Goal: Information Seeking & Learning: Learn about a topic

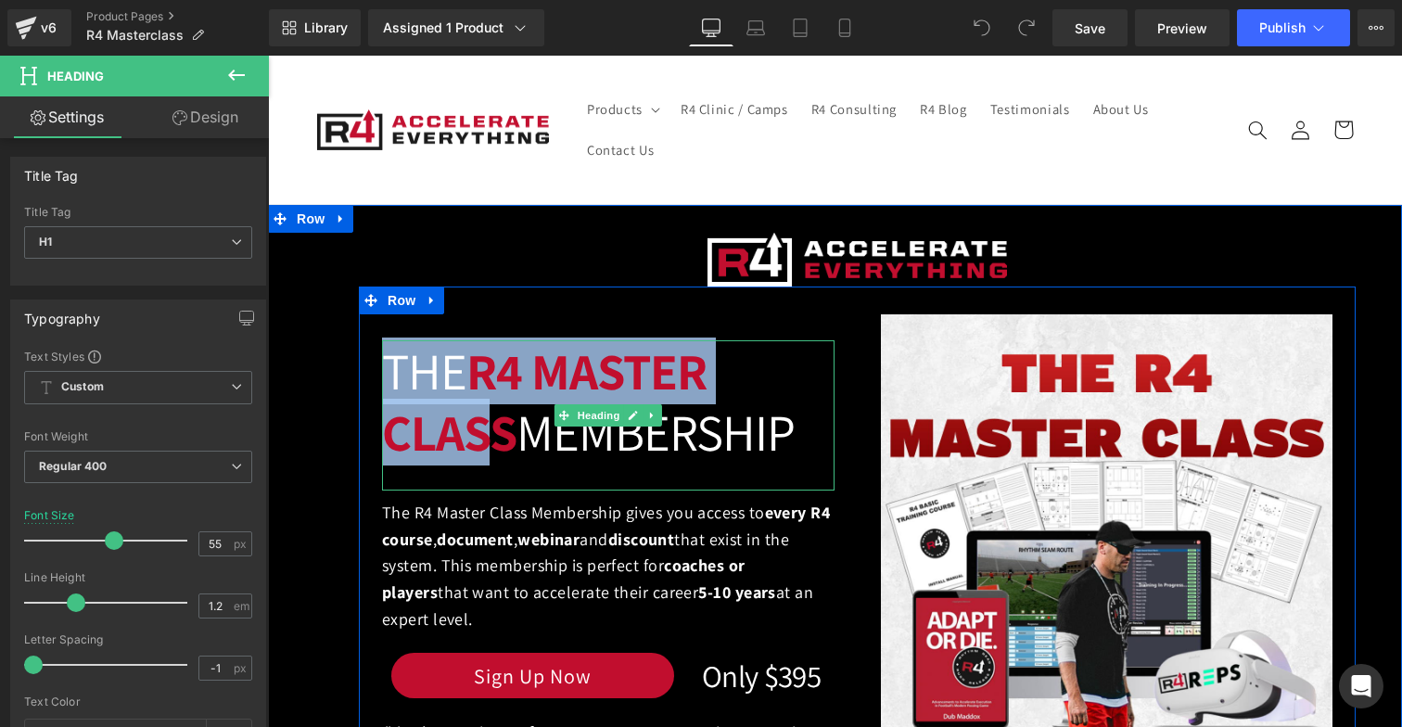
drag, startPoint x: 384, startPoint y: 383, endPoint x: 482, endPoint y: 422, distance: 105.7
click at [482, 422] on h1 "The R4 Master Class Membership" at bounding box center [608, 401] width 453 height 122
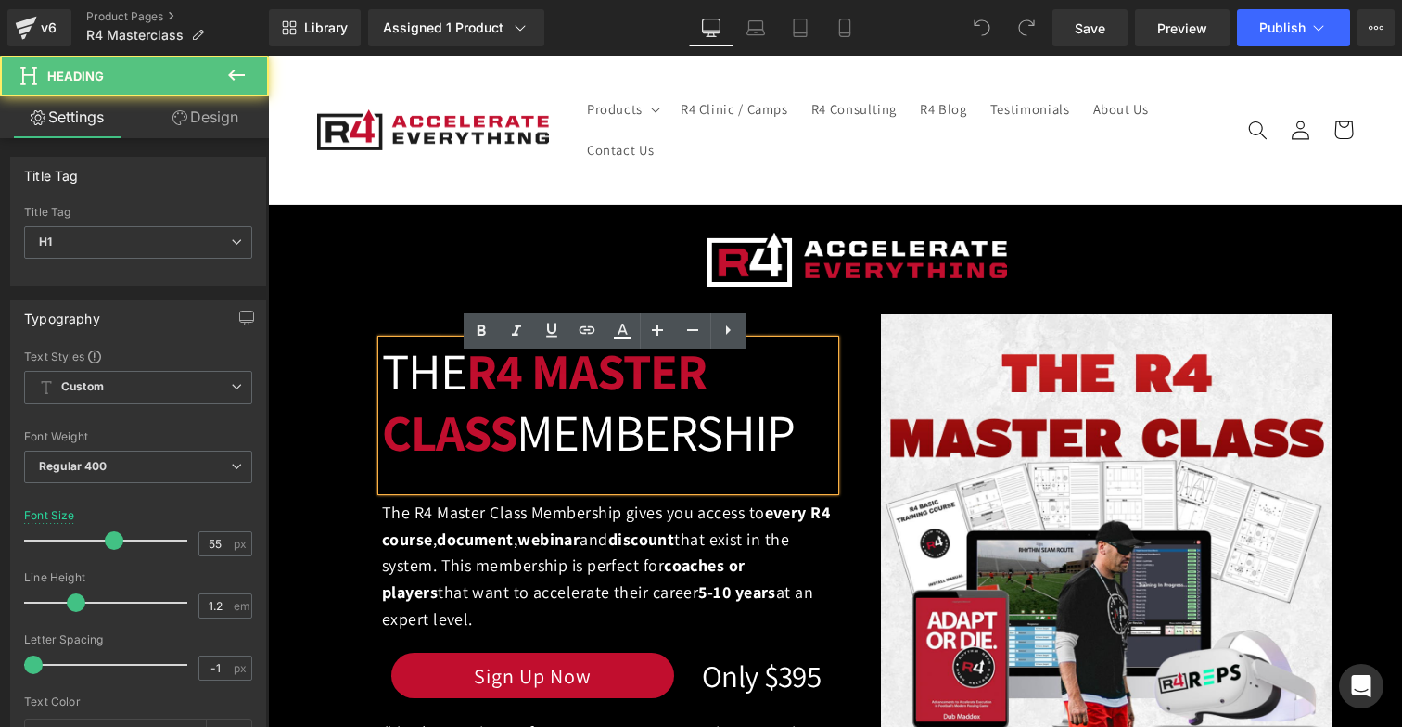
click at [654, 463] on h1 "The R4 Master Class Membership" at bounding box center [608, 401] width 453 height 122
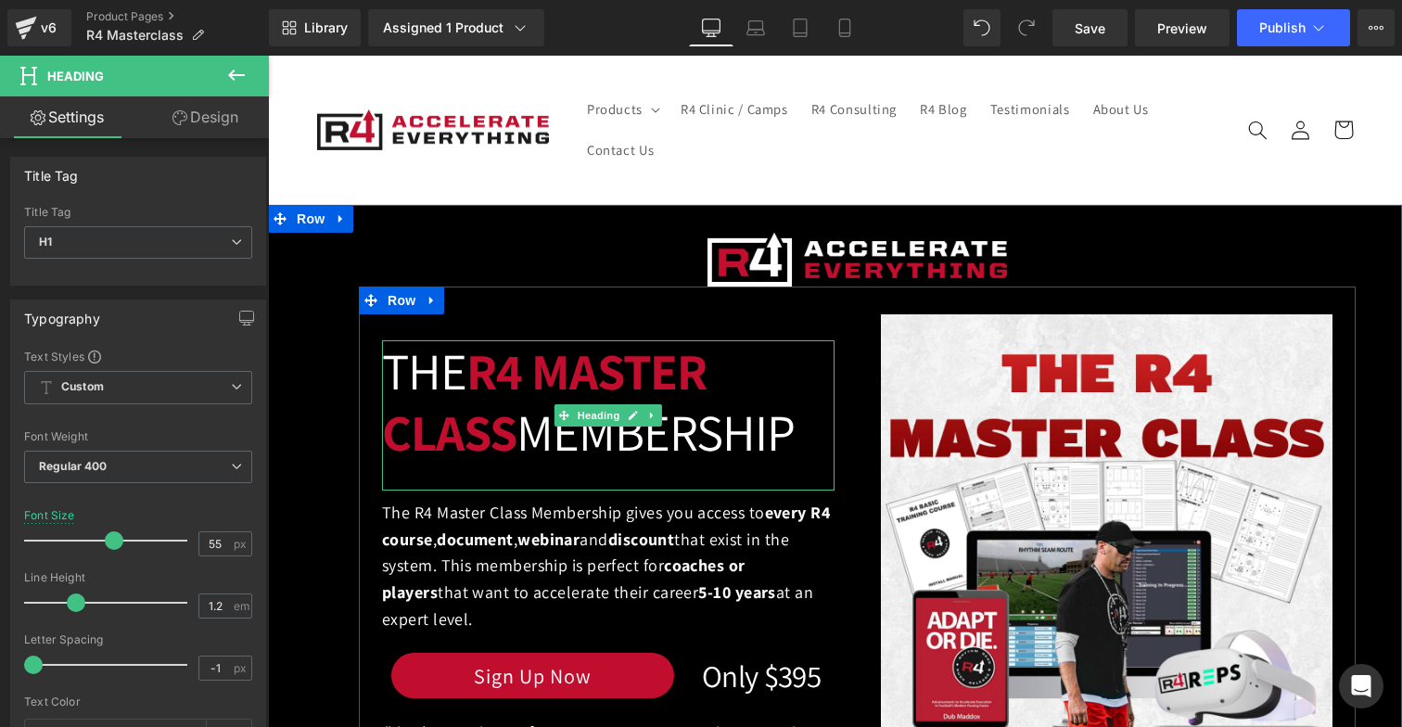
click at [676, 436] on h1 "The R4 Master Class Membership" at bounding box center [608, 401] width 453 height 122
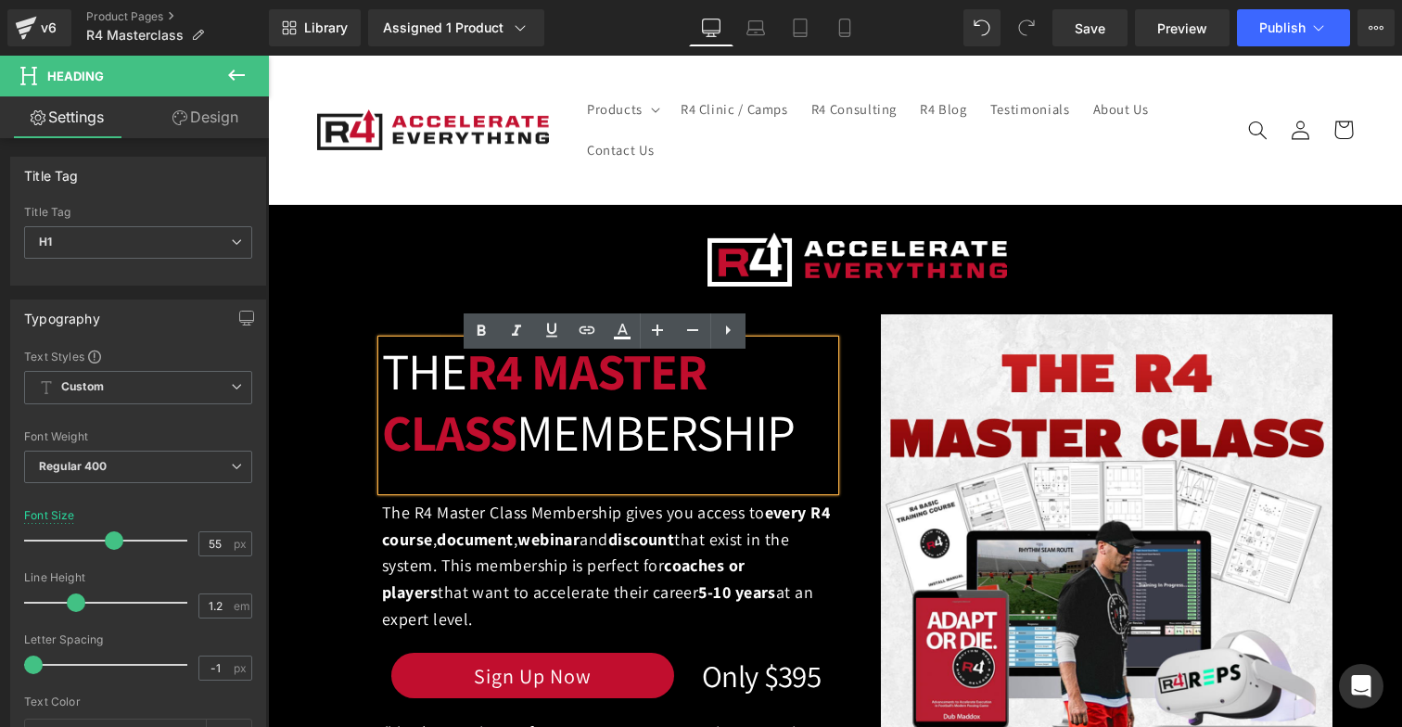
drag, startPoint x: 794, startPoint y: 454, endPoint x: 383, endPoint y: 384, distance: 416.8
click at [383, 384] on h1 "The R4 Master Class Membership" at bounding box center [608, 401] width 453 height 122
copy h1 "The R4 Master Class Membership"
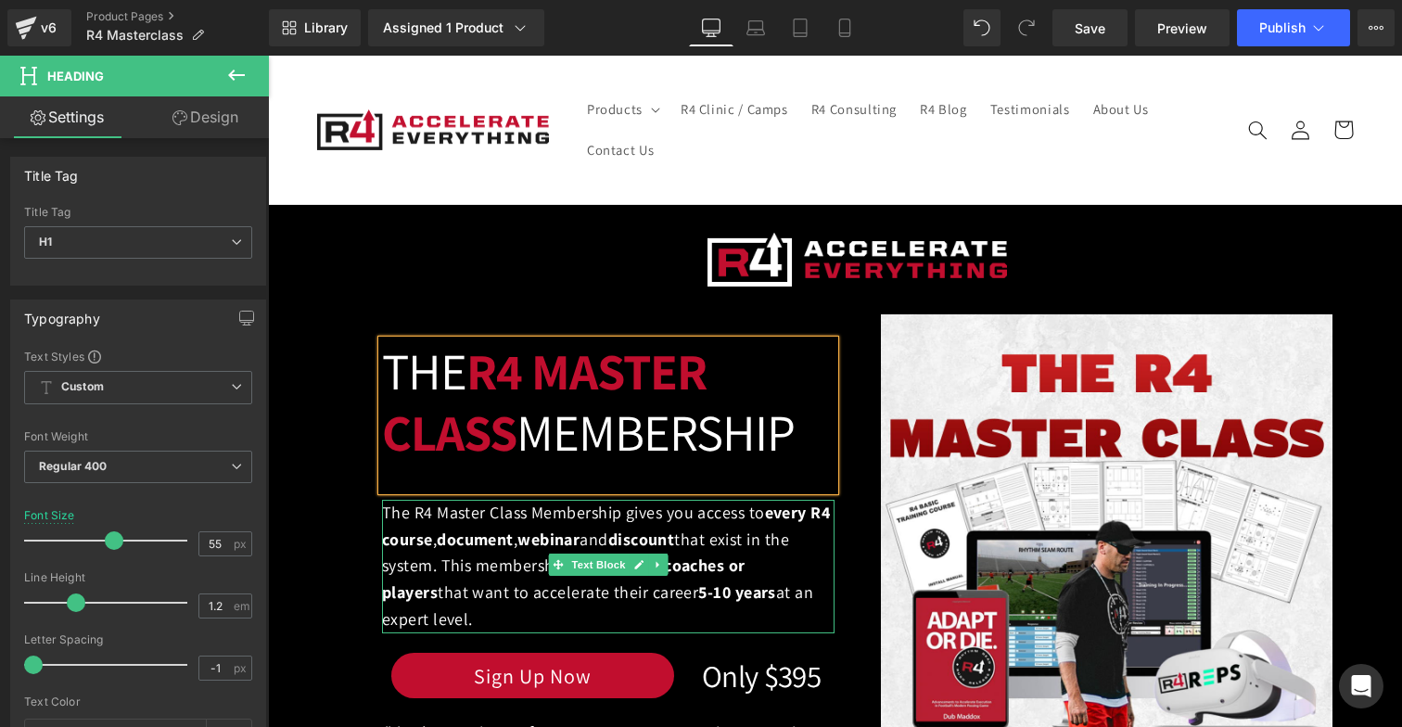
click at [709, 599] on b "5-10 years" at bounding box center [737, 591] width 78 height 21
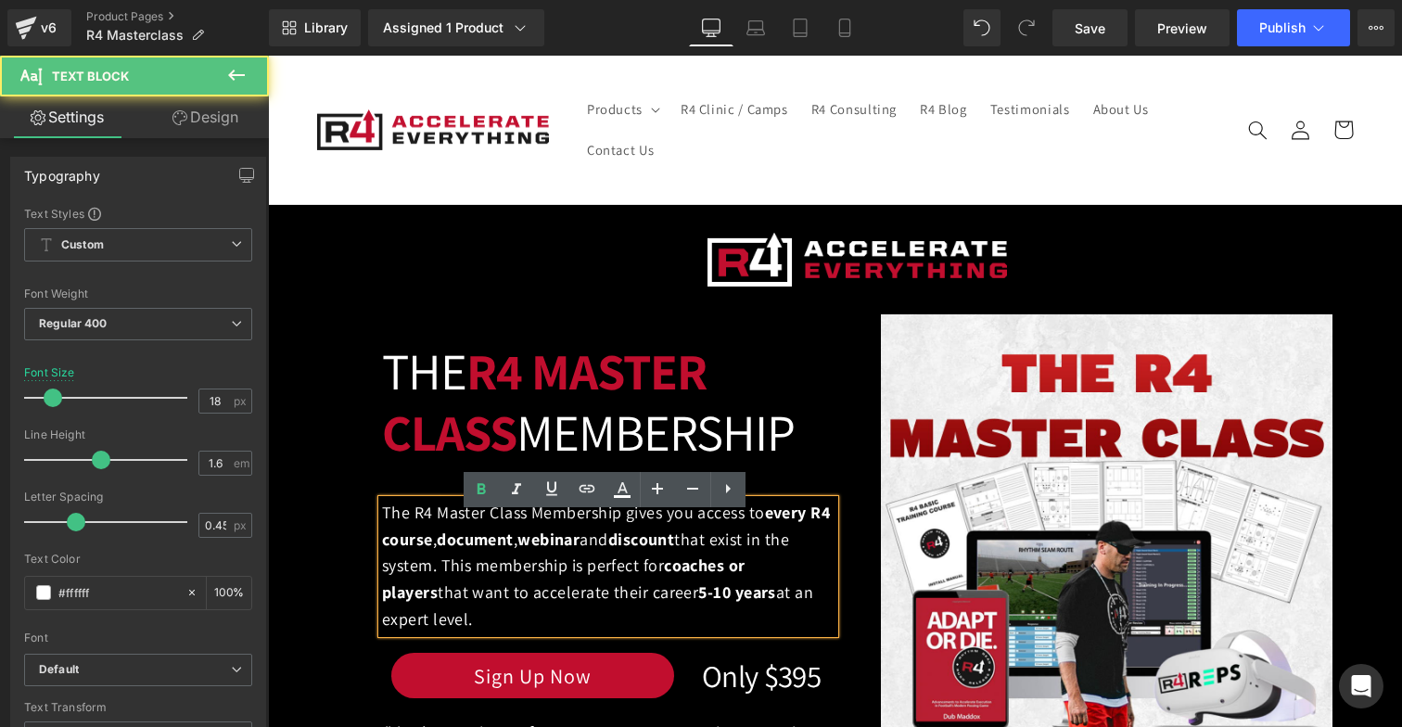
click at [581, 605] on p "The R4 Master Class Membership gives you access to every R4 course , document ,…" at bounding box center [608, 567] width 453 height 134
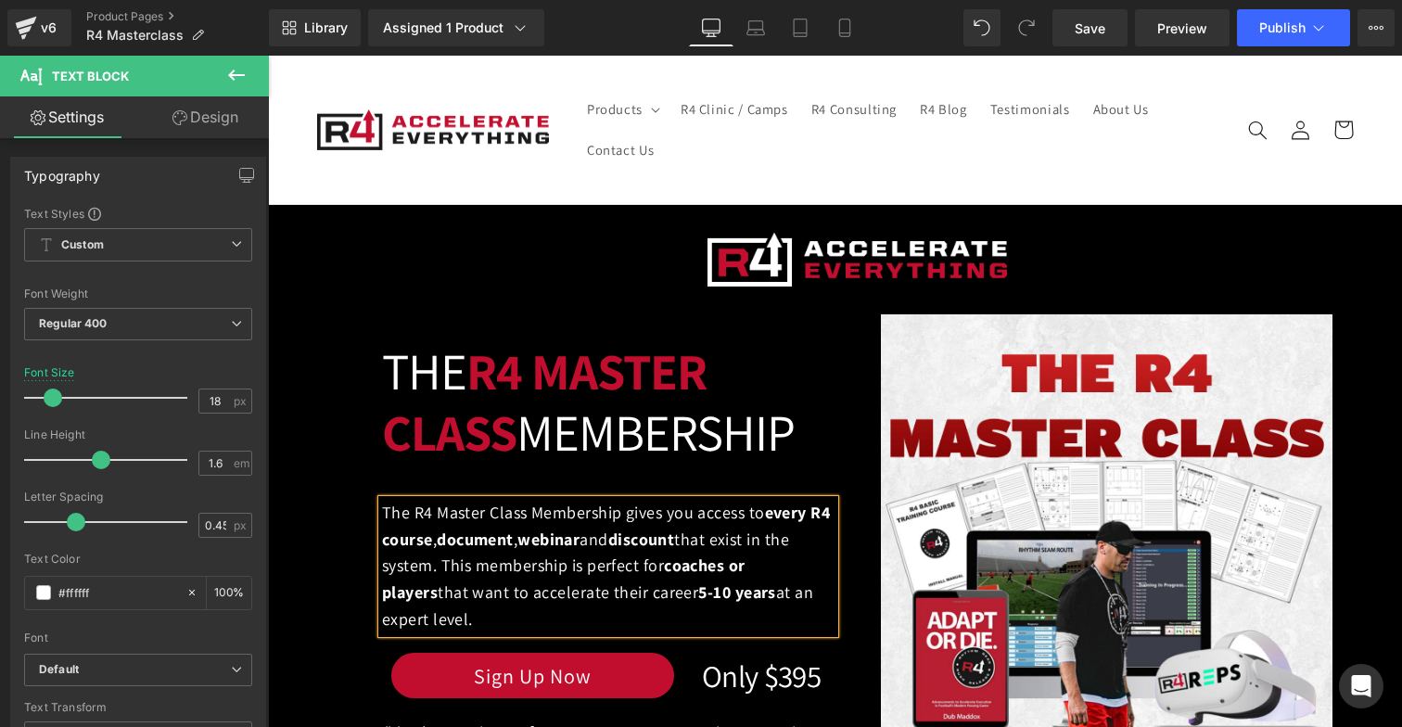
copy p "The R4 Master Class Membership gives you access to every R4 course , document ,…"
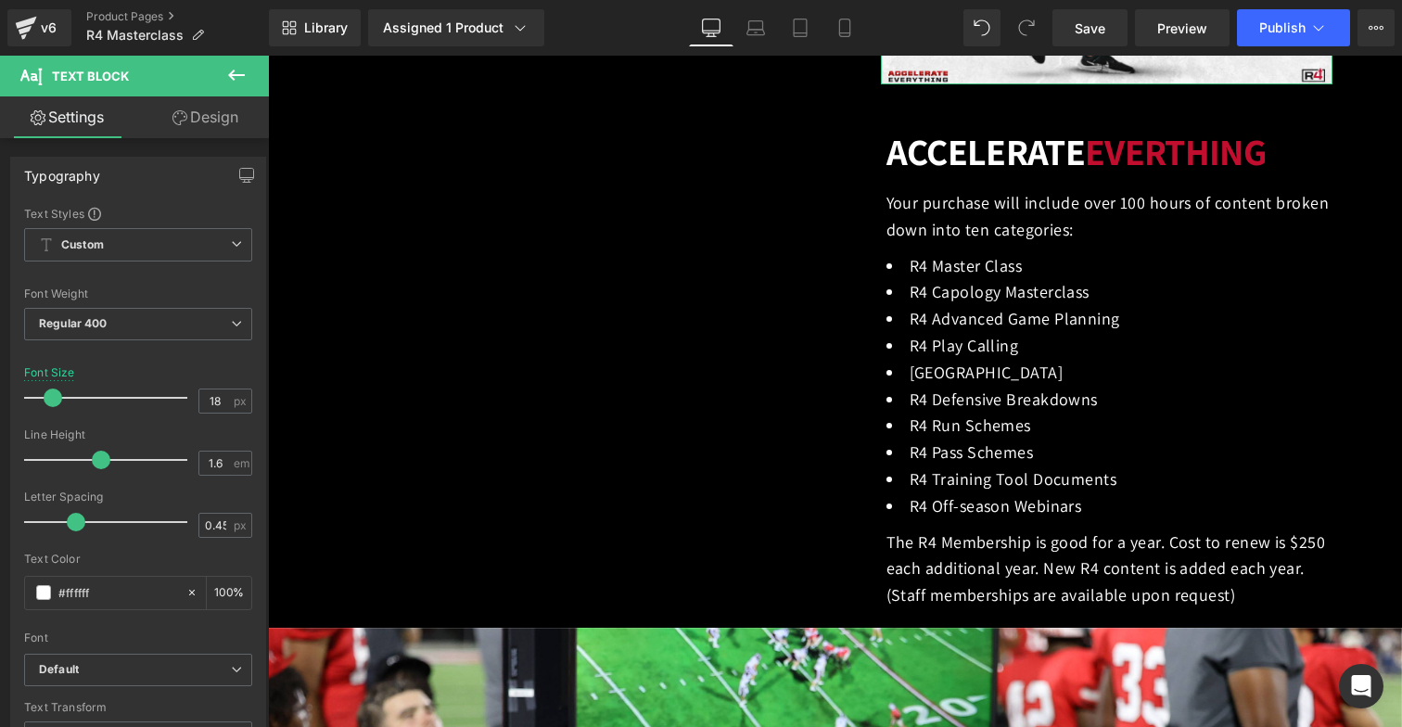
scroll to position [770, 0]
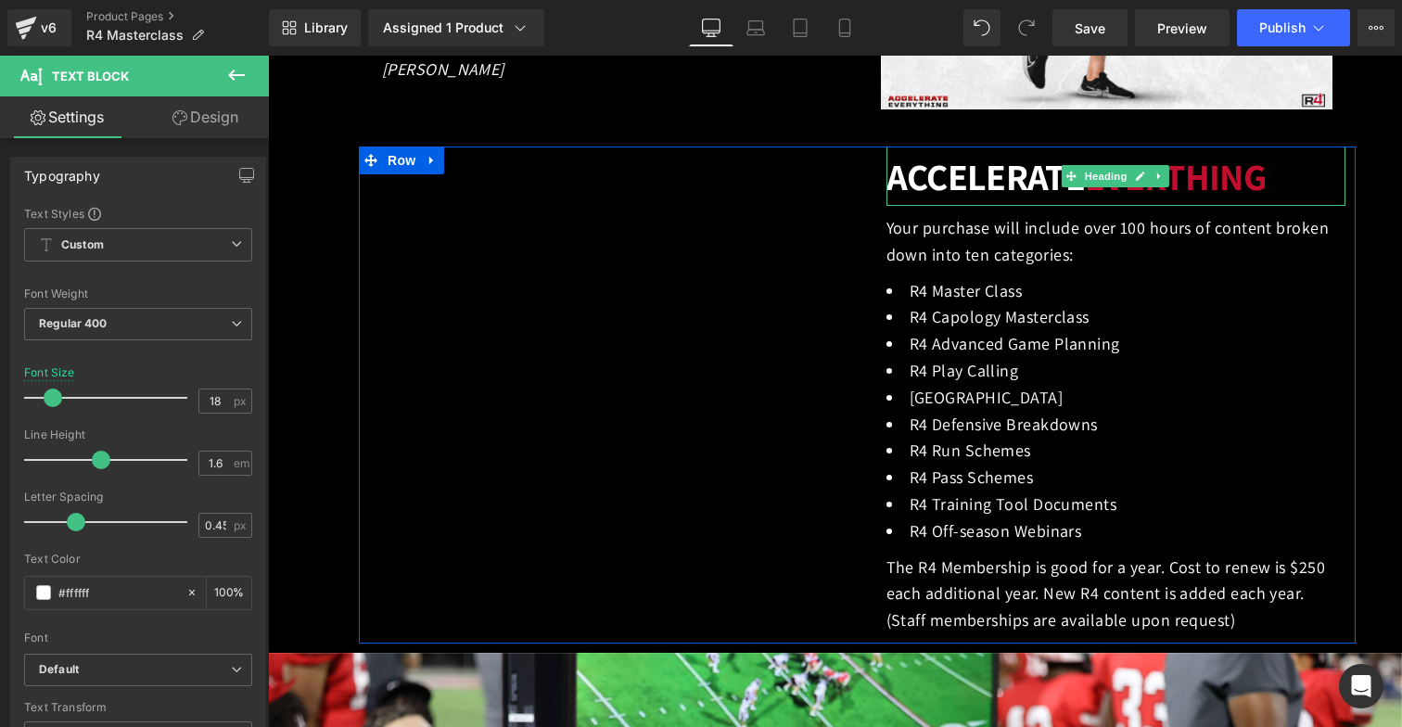
click at [986, 187] on font "ACCELERATE" at bounding box center [986, 176] width 198 height 48
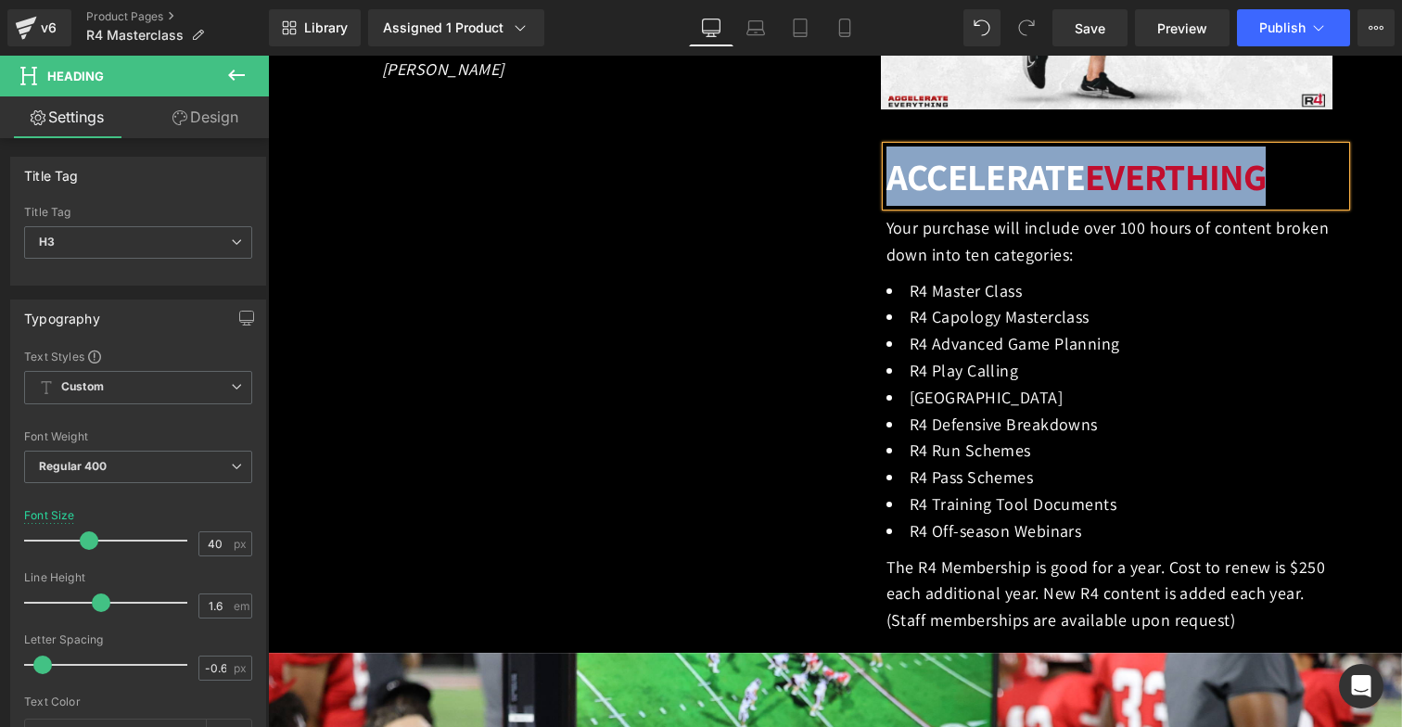
copy b "ACCELERATE EVERTHING"
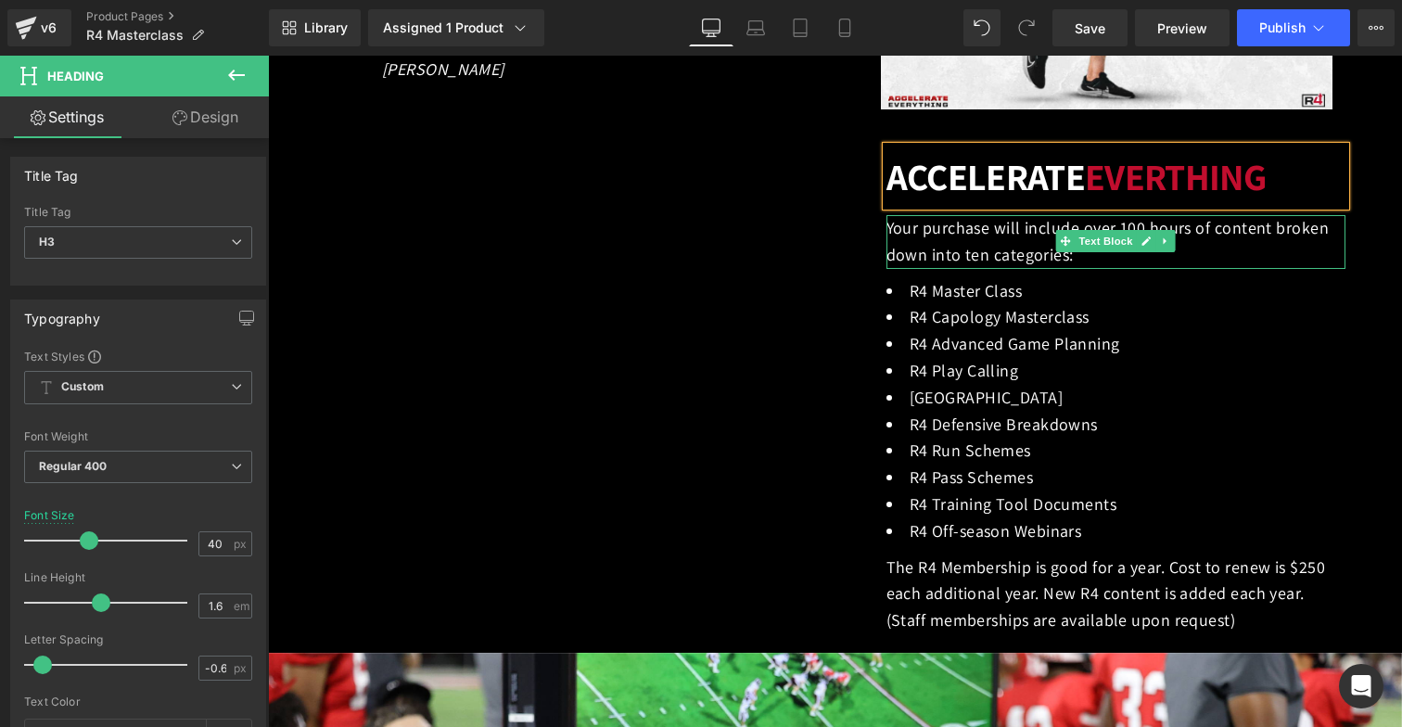
click at [940, 244] on p "Your purchase will include over 100 hours of content broken down into ten categ…" at bounding box center [1117, 242] width 460 height 54
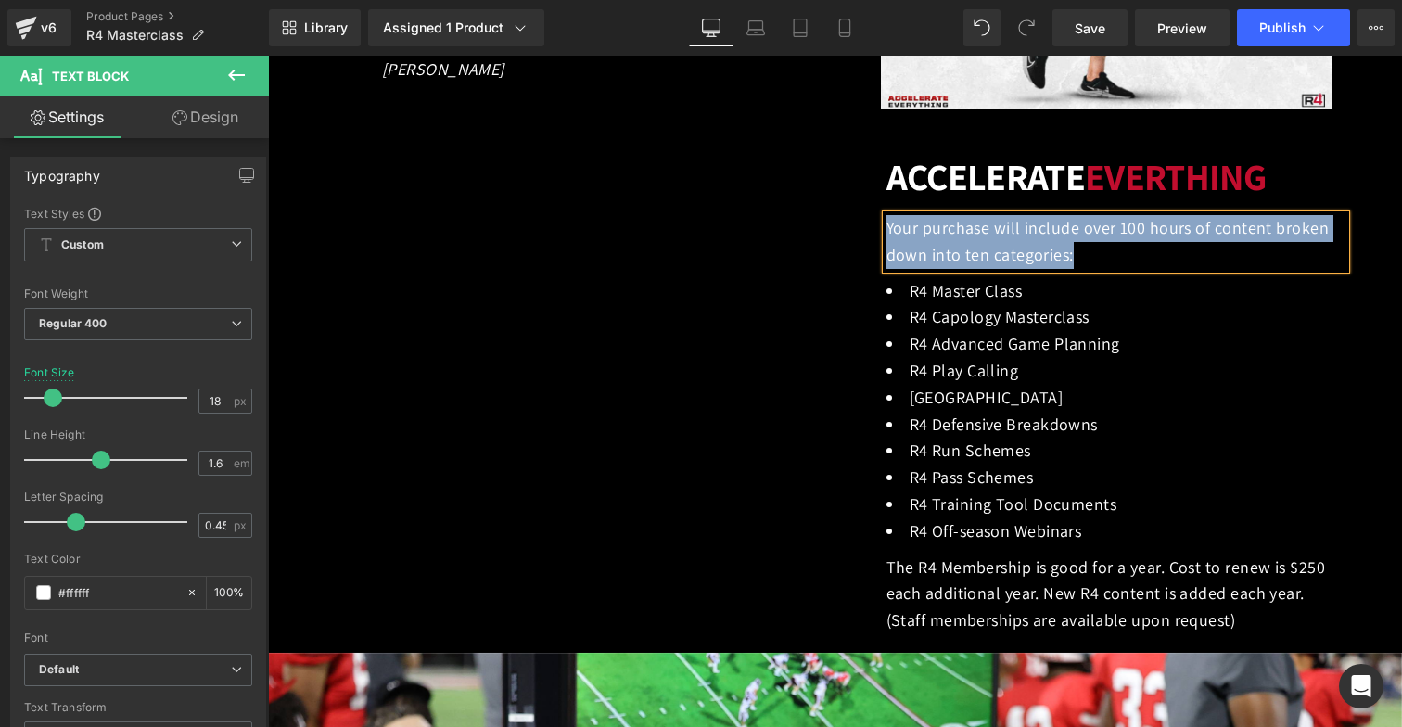
copy p "Your purchase will include over 100 hours of content broken down into ten categ…"
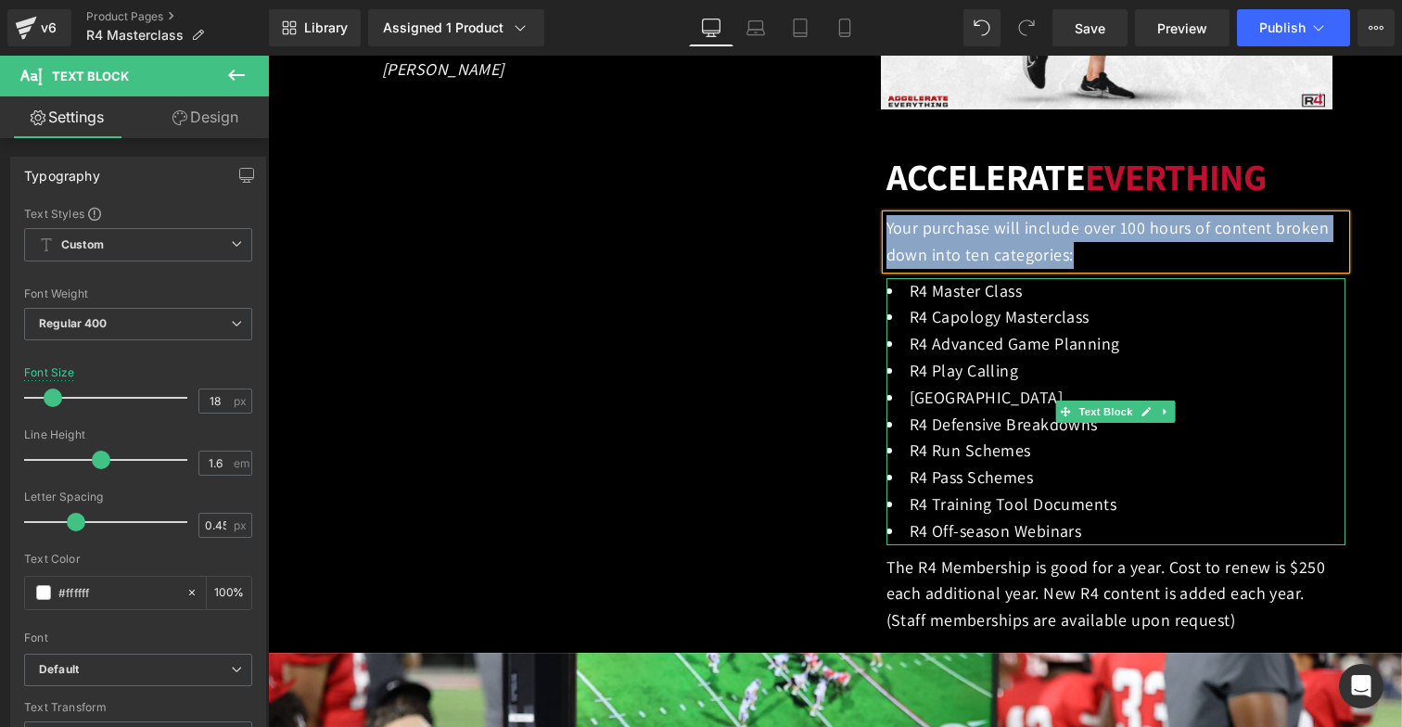
click at [1014, 460] on li "R4 Run Schemes" at bounding box center [1117, 451] width 460 height 27
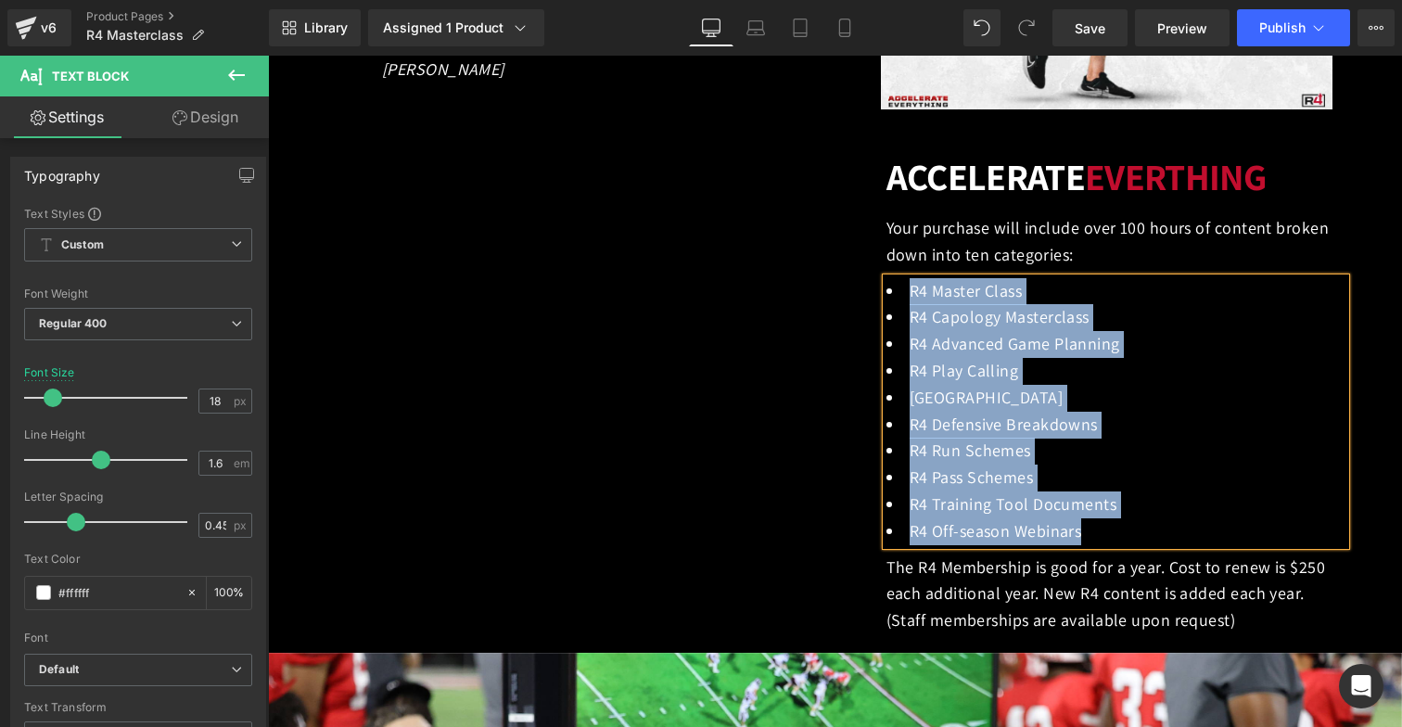
copy ul "R4 Master Class R4 Capology Masterclass R4 Advanced Game Planning R4 Play Calli…"
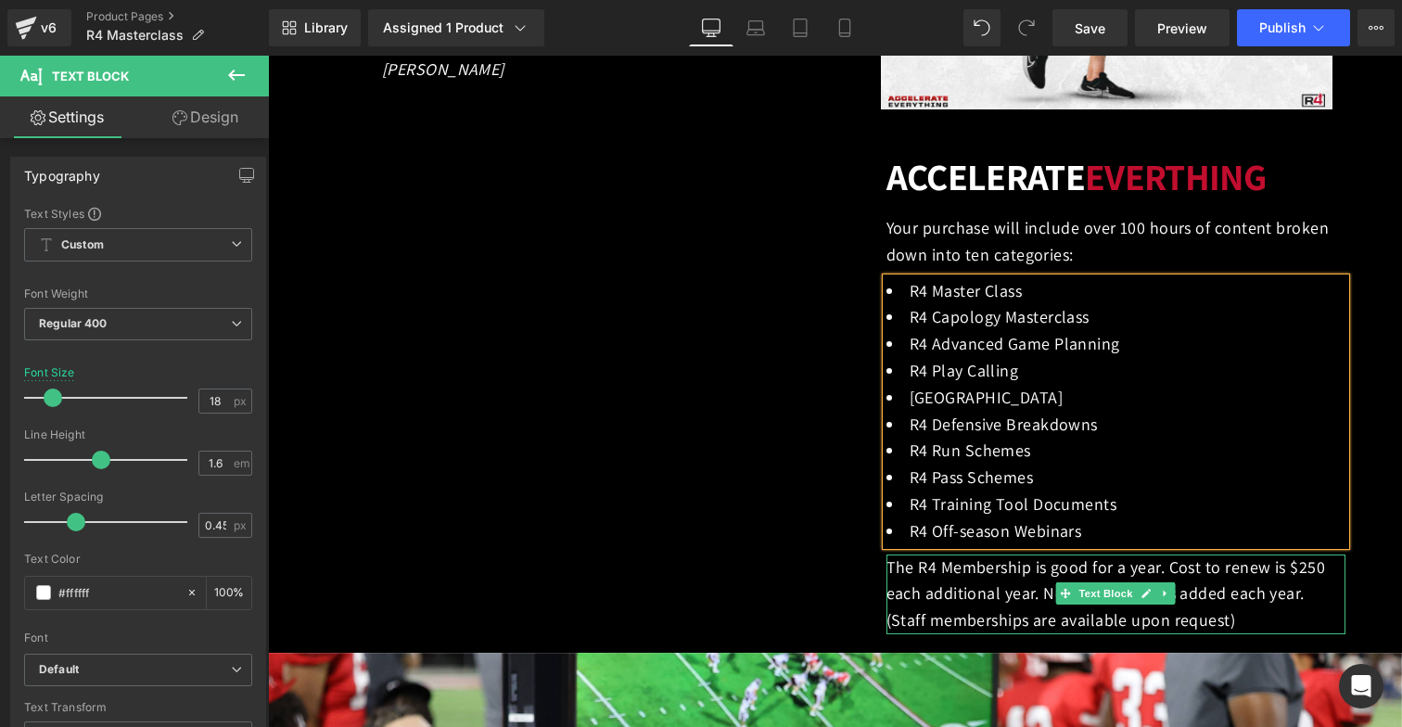
click at [998, 583] on p "The R4 Membership is good for a year. Cost to renew is $250 each additional yea…" at bounding box center [1117, 595] width 460 height 80
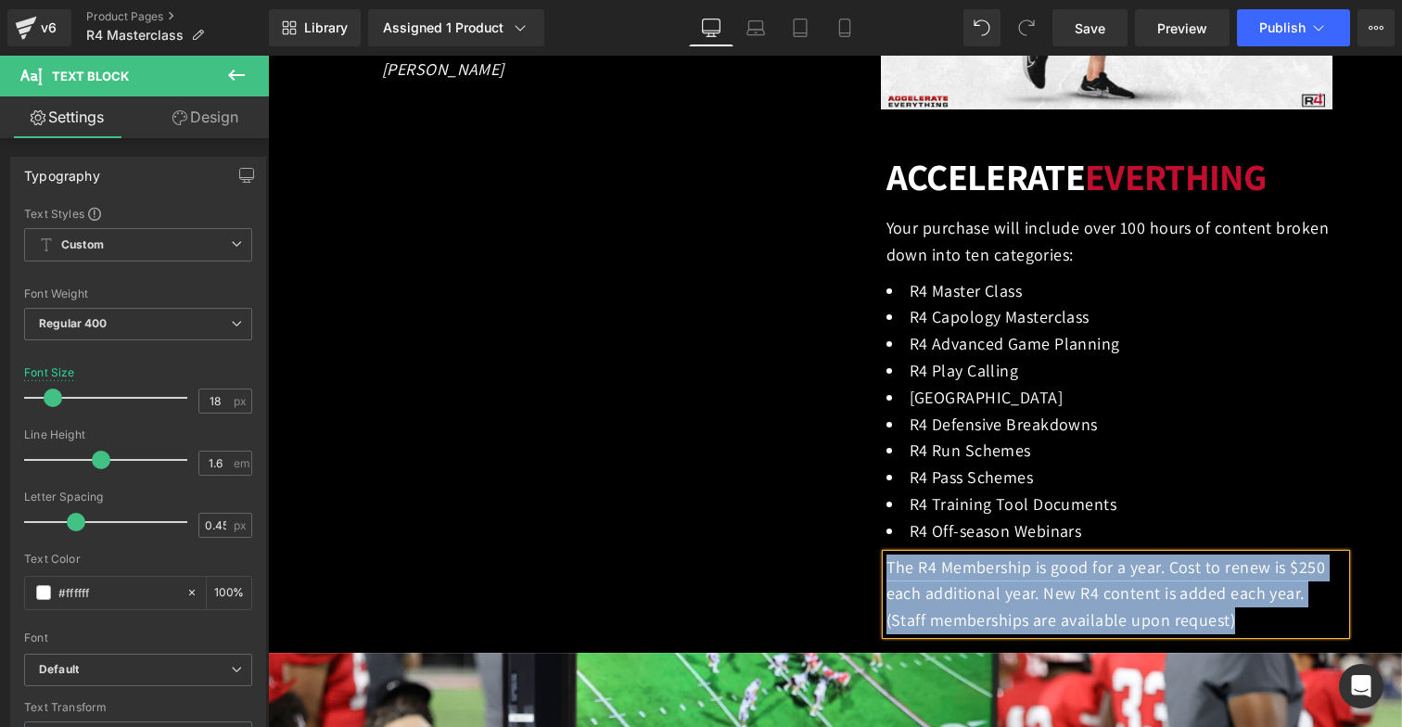
copy p "The R4 Membership is good for a year. Cost to renew is $250 each additional yea…"
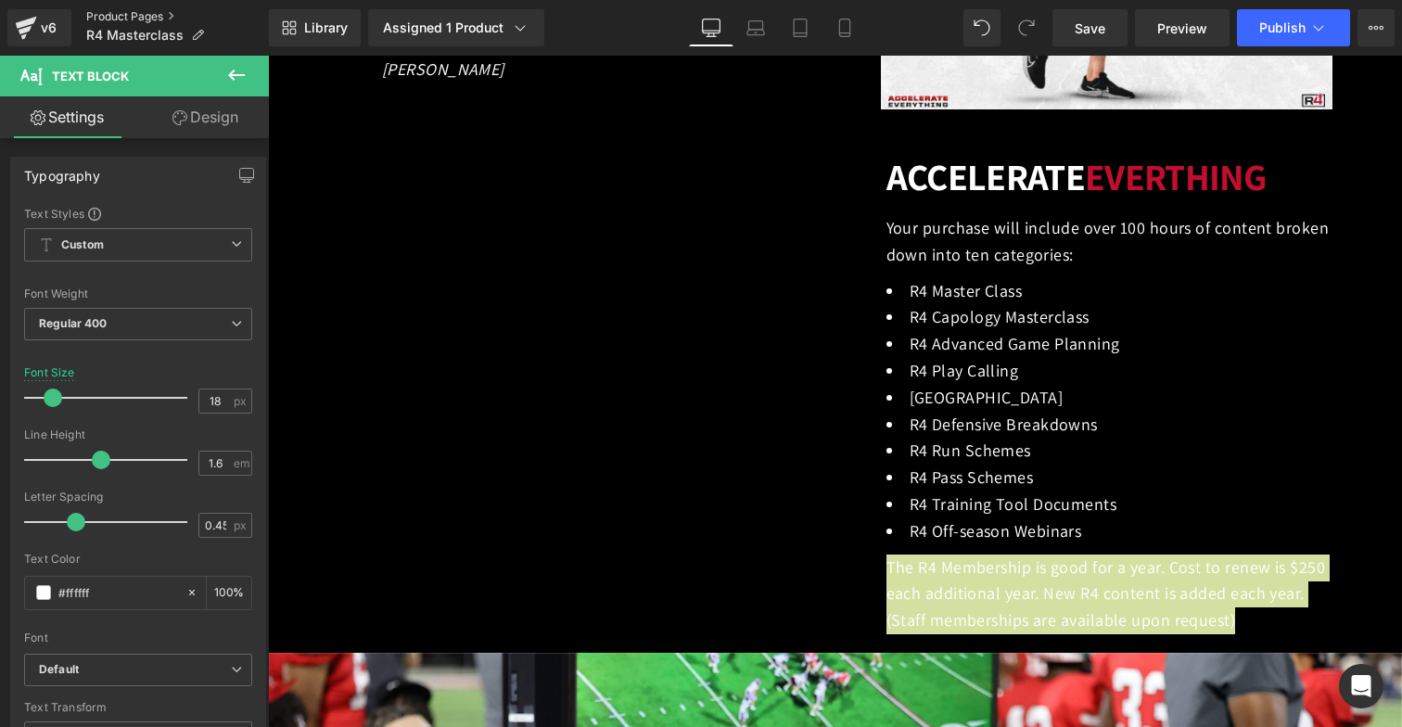
click at [120, 14] on link "Product Pages" at bounding box center [177, 16] width 183 height 15
